Goal: Transaction & Acquisition: Book appointment/travel/reservation

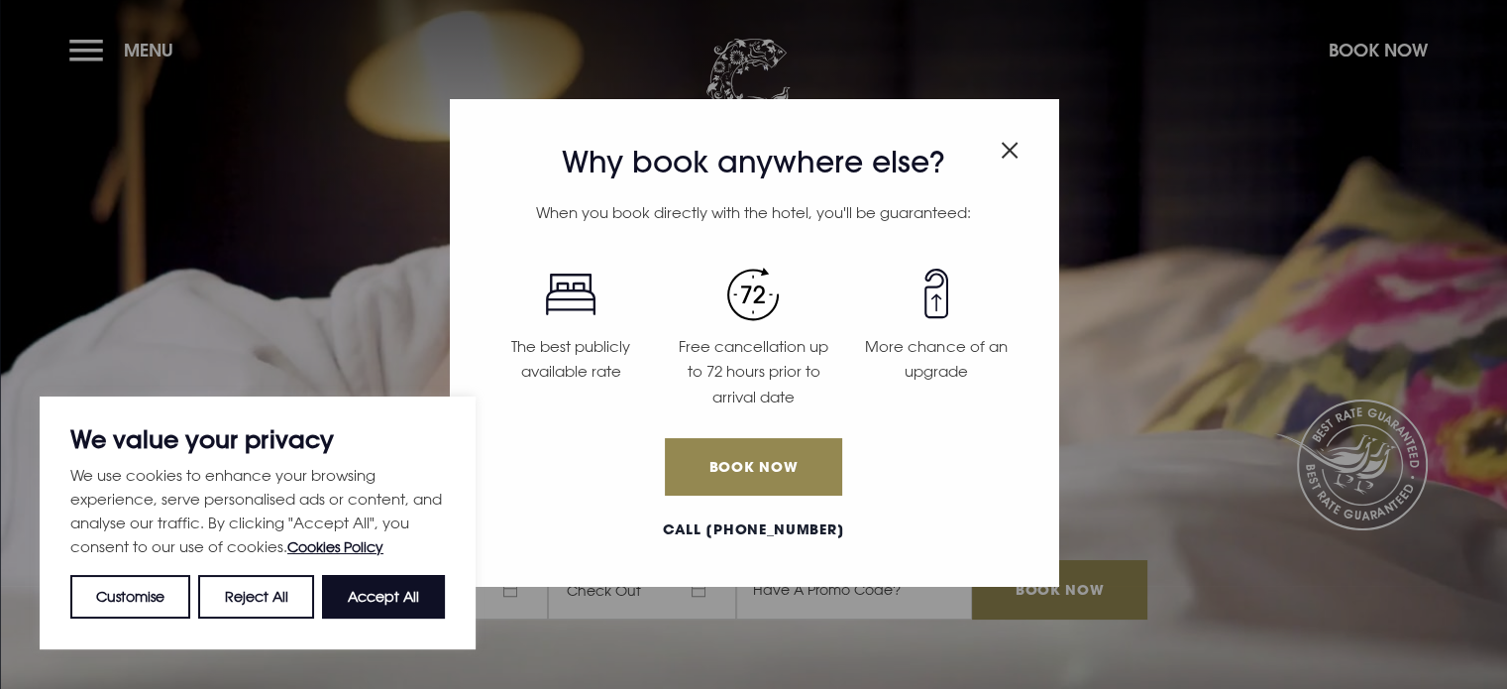
click at [96, 35] on div "Why book anywhere else? When you book directly with the hotel, you'll be guaran…" at bounding box center [753, 344] width 1507 height 689
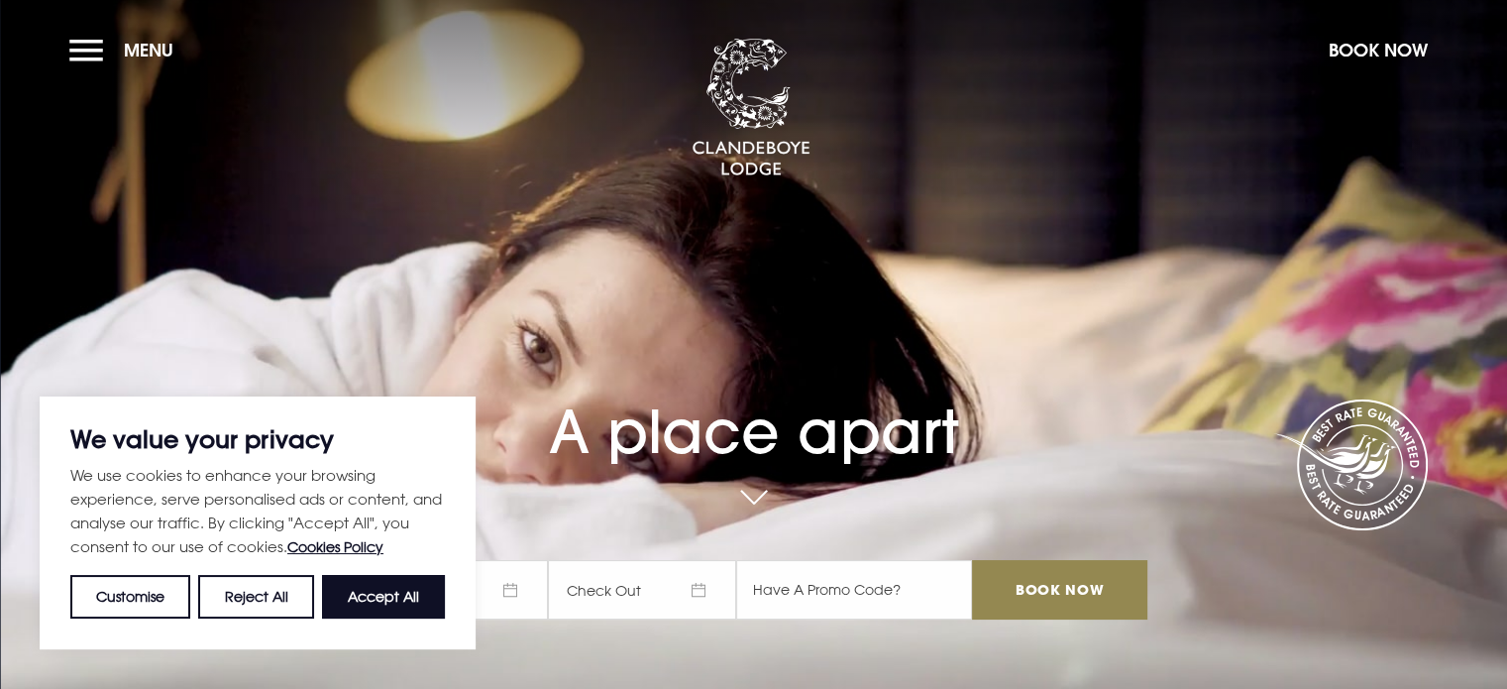
click at [96, 35] on button "Menu" at bounding box center [126, 50] width 114 height 43
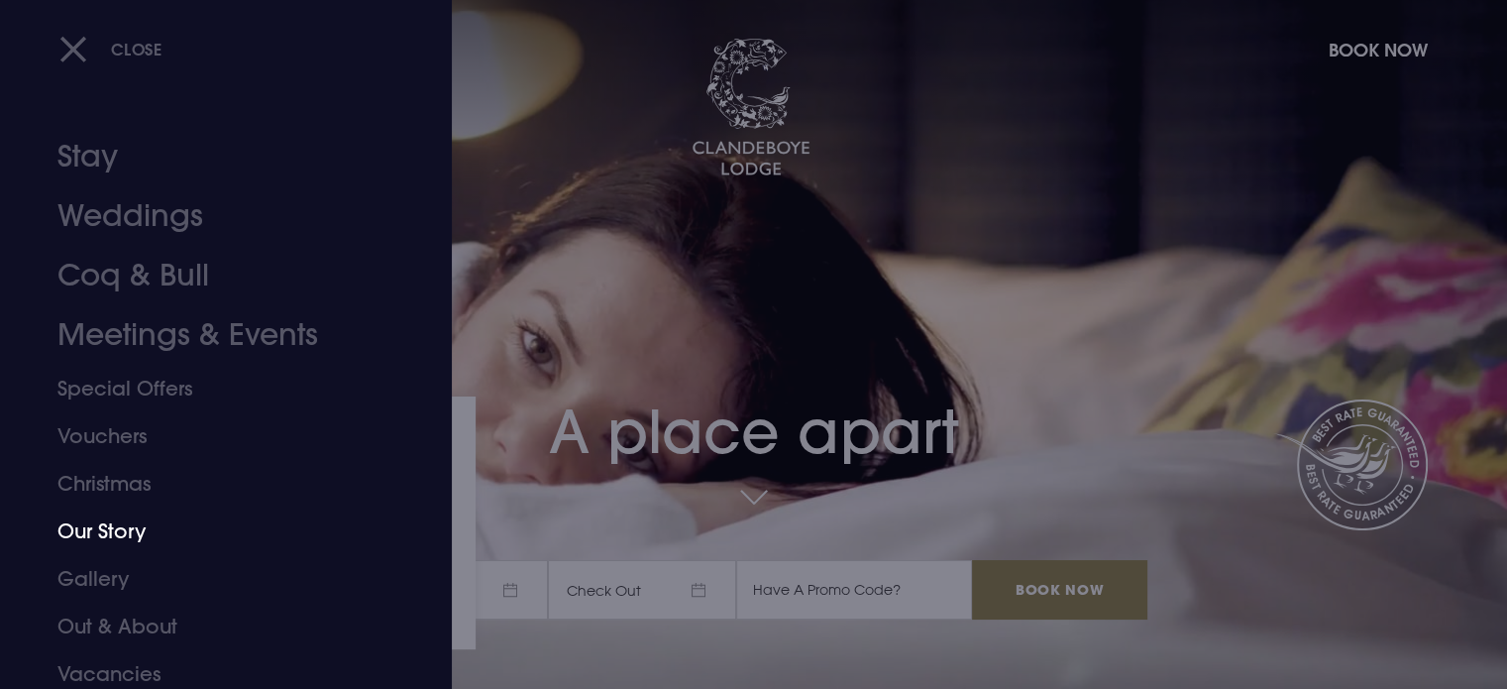
scroll to position [55, 0]
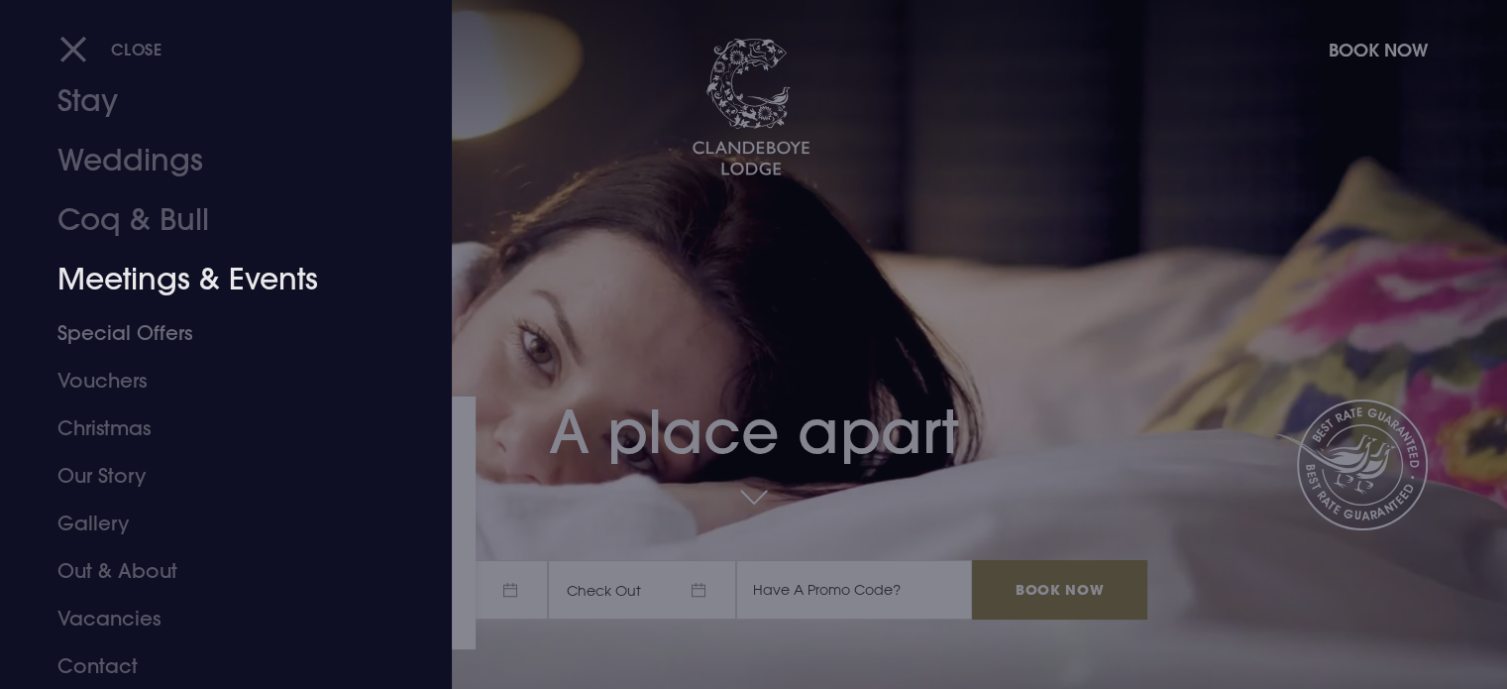
click at [203, 264] on link "Meetings & Events" at bounding box center [213, 279] width 313 height 59
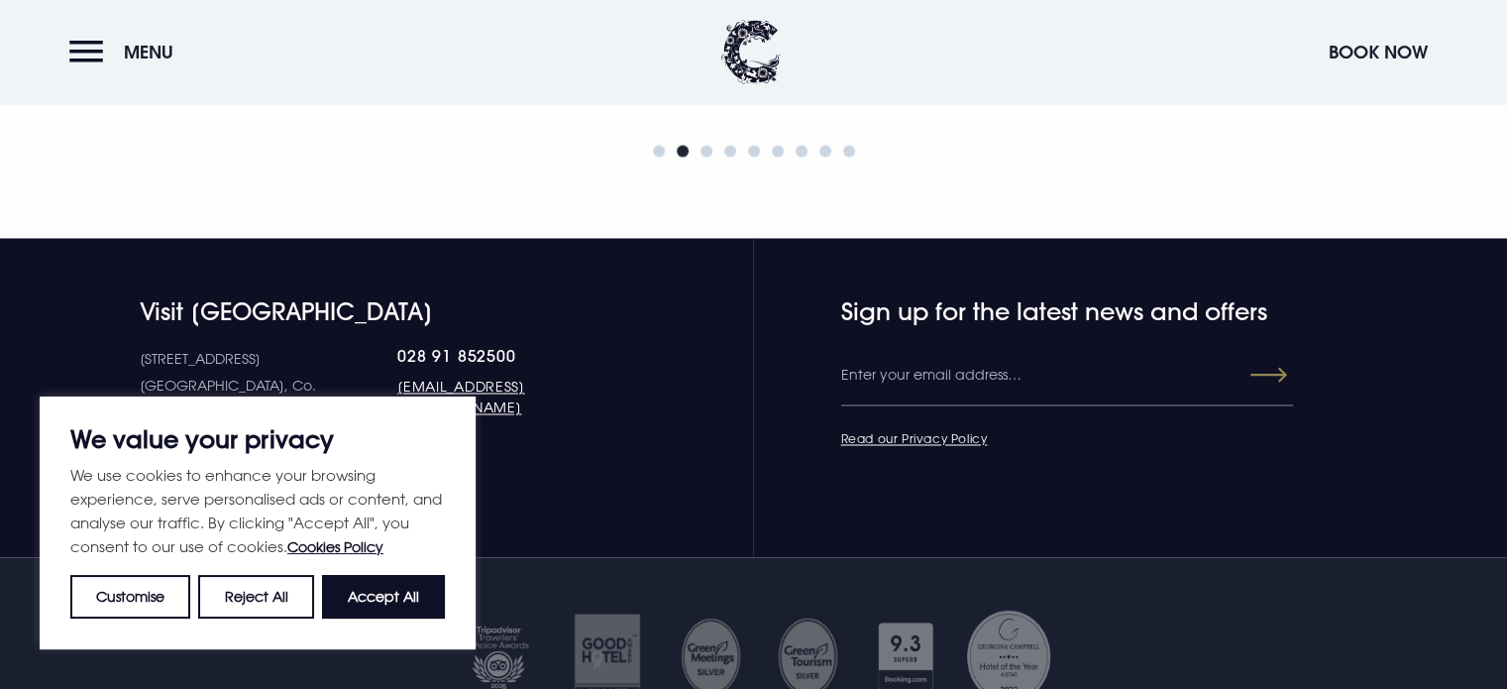
scroll to position [3519, 0]
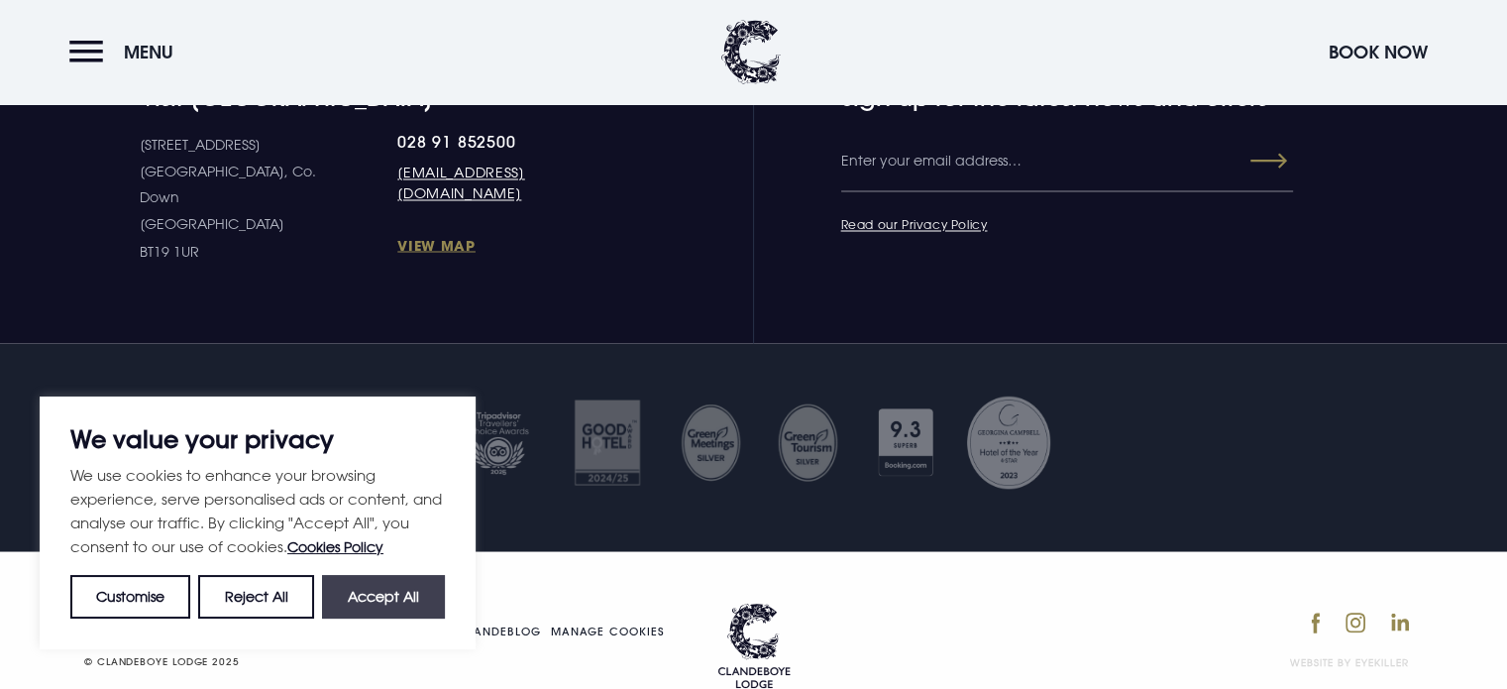
click at [368, 598] on button "Accept All" at bounding box center [383, 597] width 123 height 44
checkbox input "true"
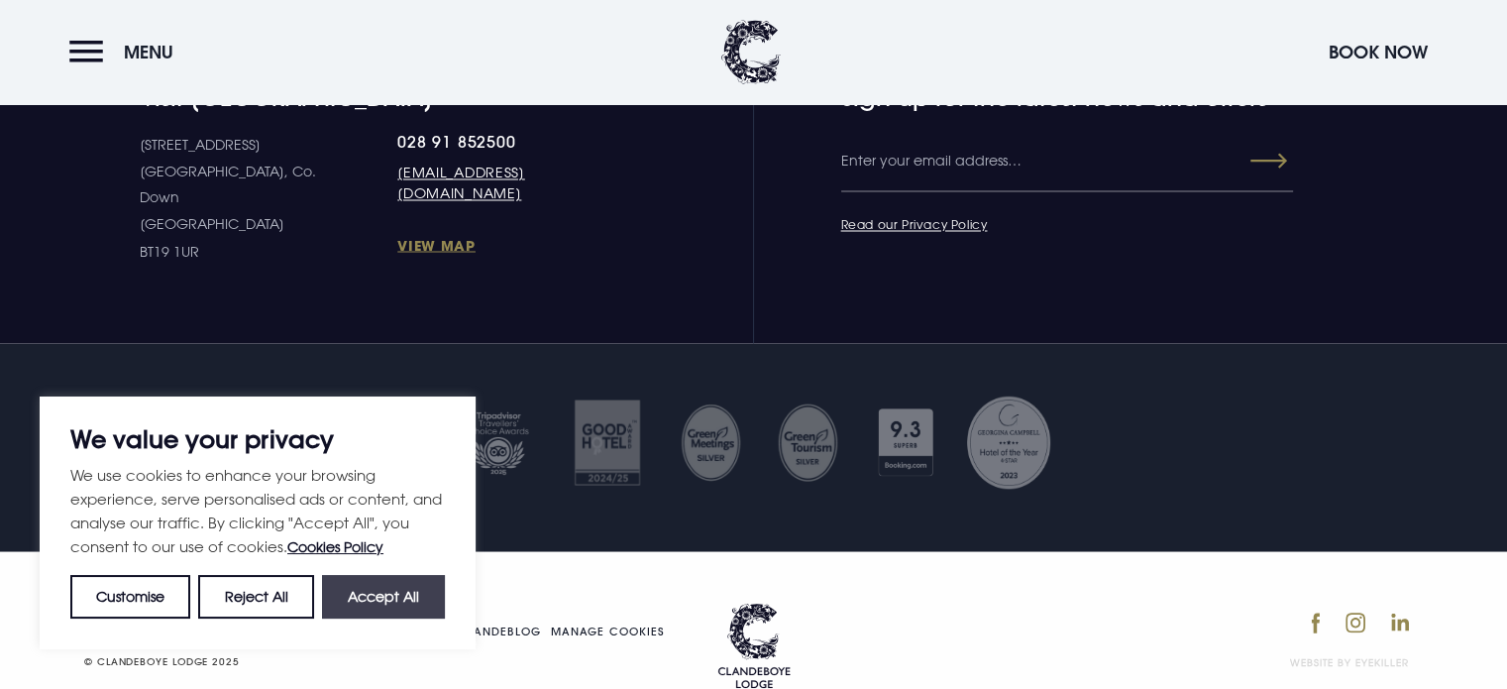
checkbox input "true"
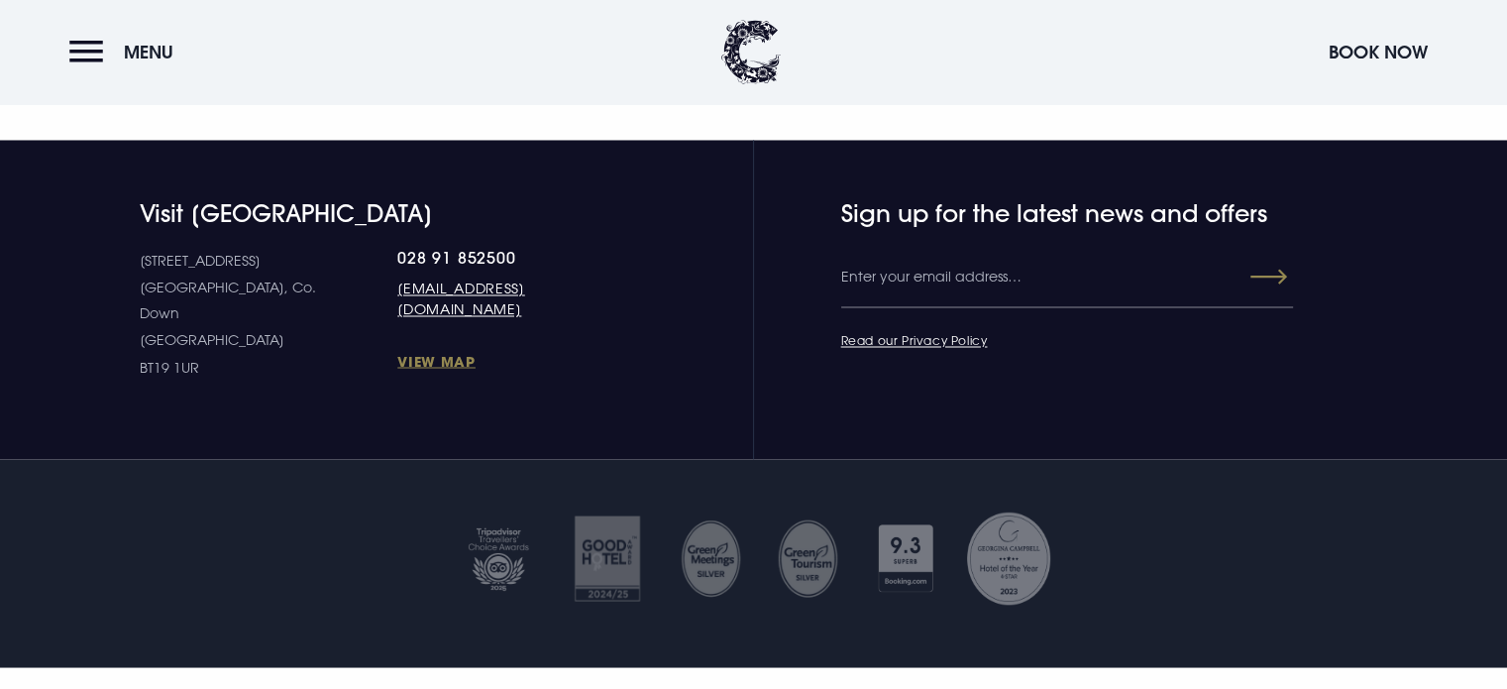
scroll to position [3404, 0]
